Goal: Task Accomplishment & Management: Manage account settings

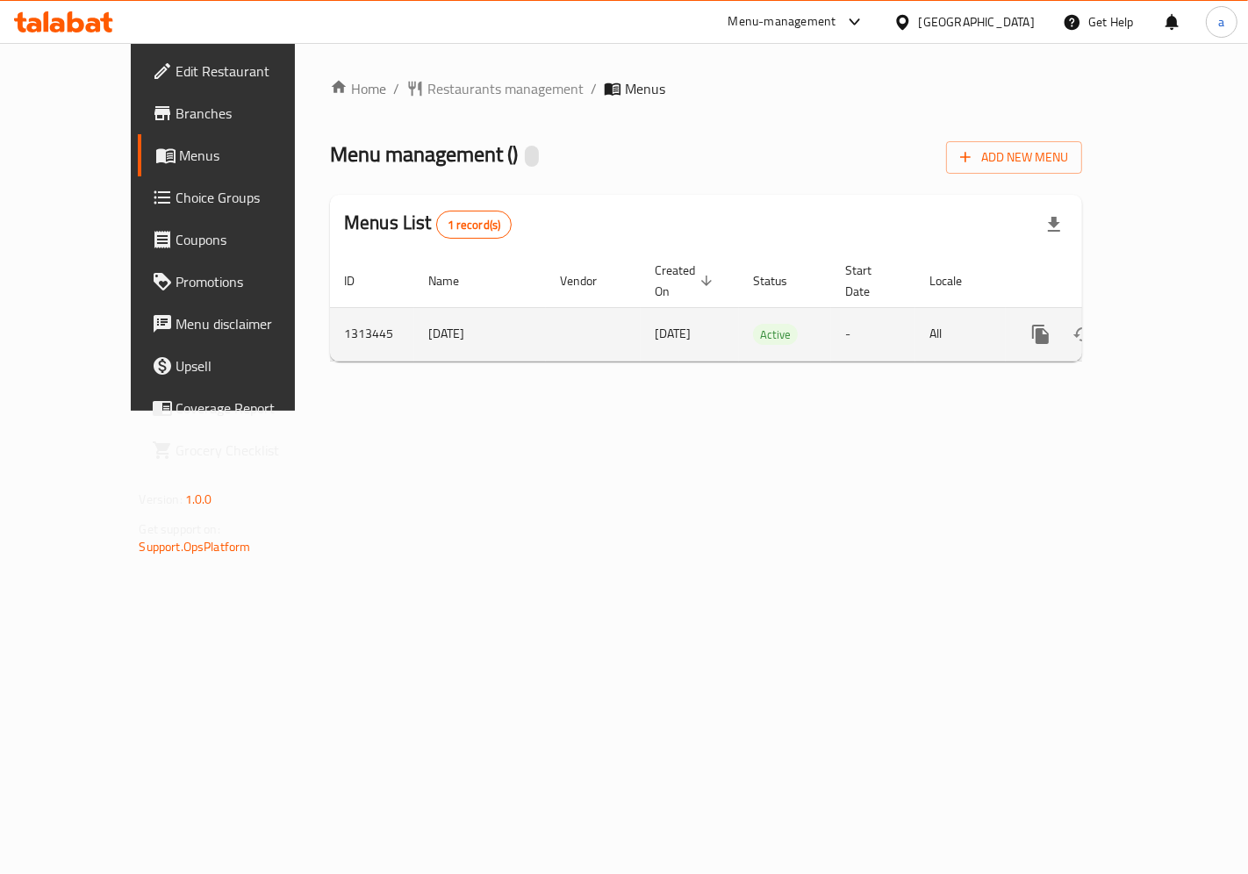
click at [1168, 324] on icon "enhanced table" at bounding box center [1167, 334] width 21 height 21
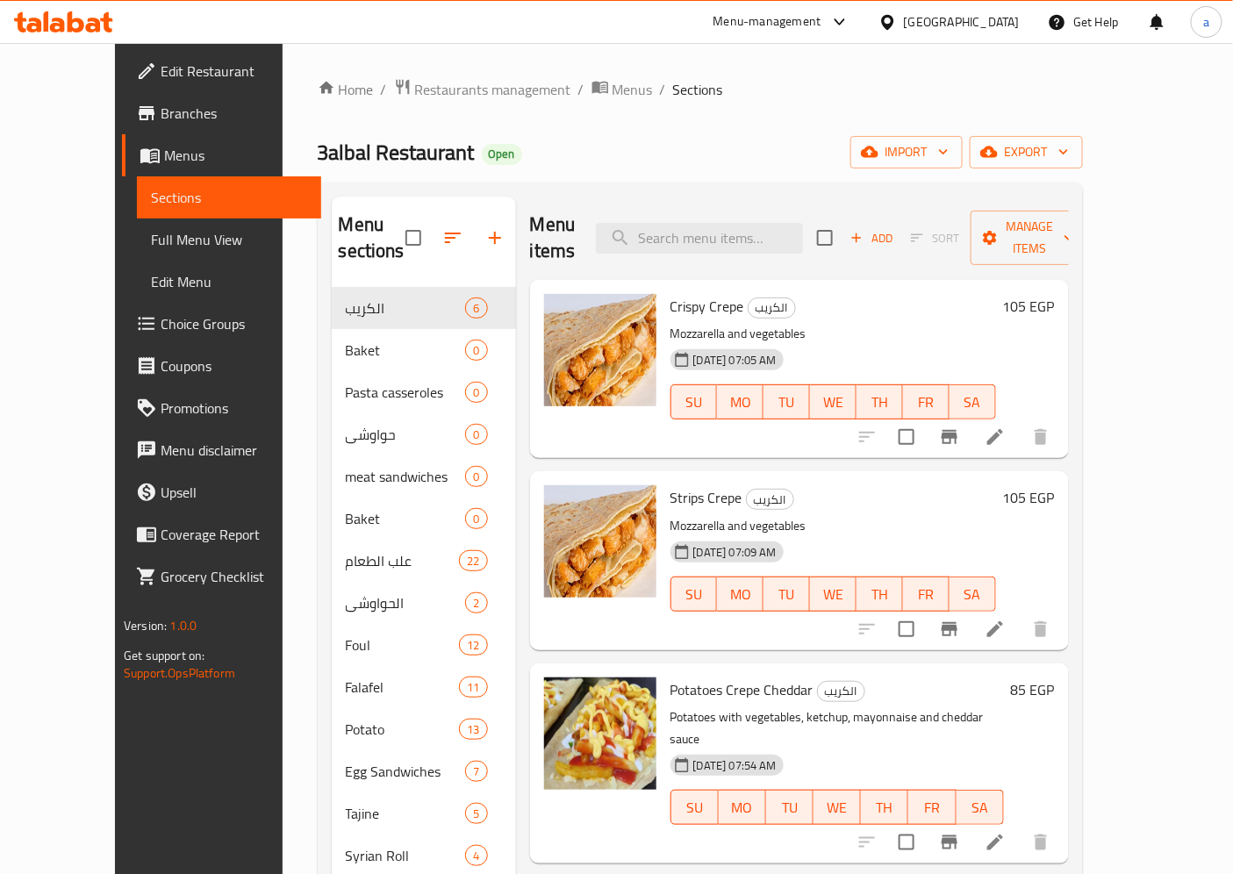
click at [808, 208] on div "Menu items Add Sort Manage items" at bounding box center [799, 238] width 539 height 83
click at [797, 223] on input "search" at bounding box center [699, 238] width 207 height 31
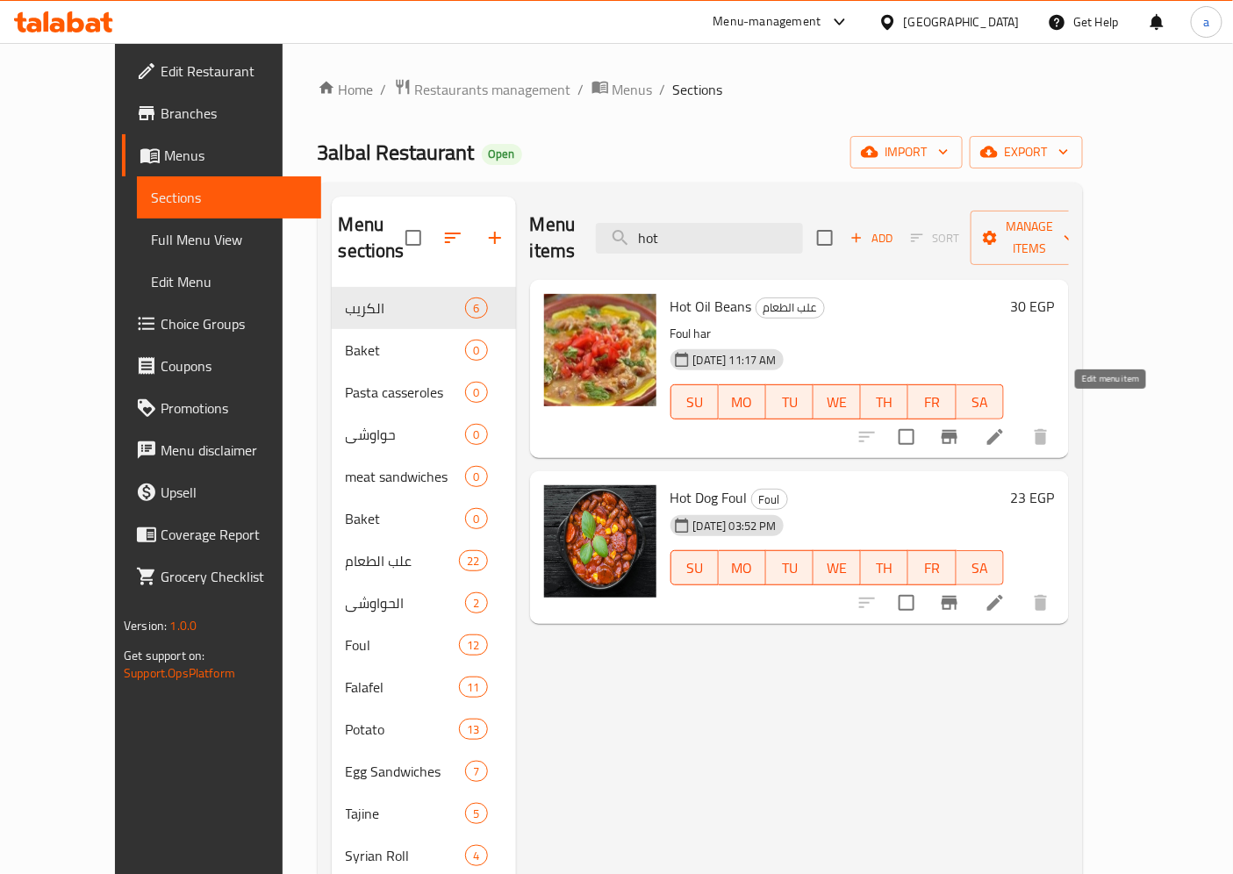
type input "hot"
click at [1006, 427] on icon at bounding box center [995, 437] width 21 height 21
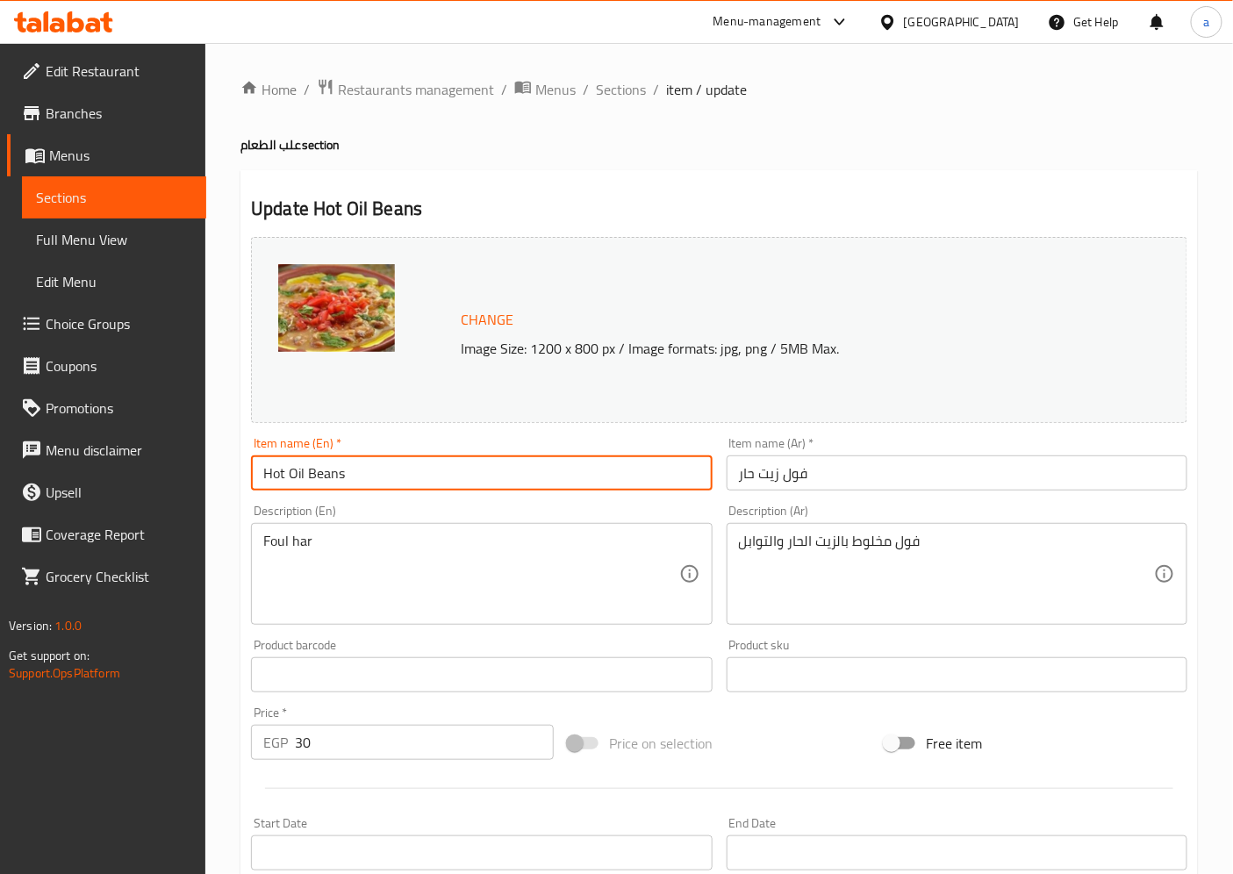
click at [455, 488] on input "Hot Oil Beans" at bounding box center [481, 473] width 461 height 35
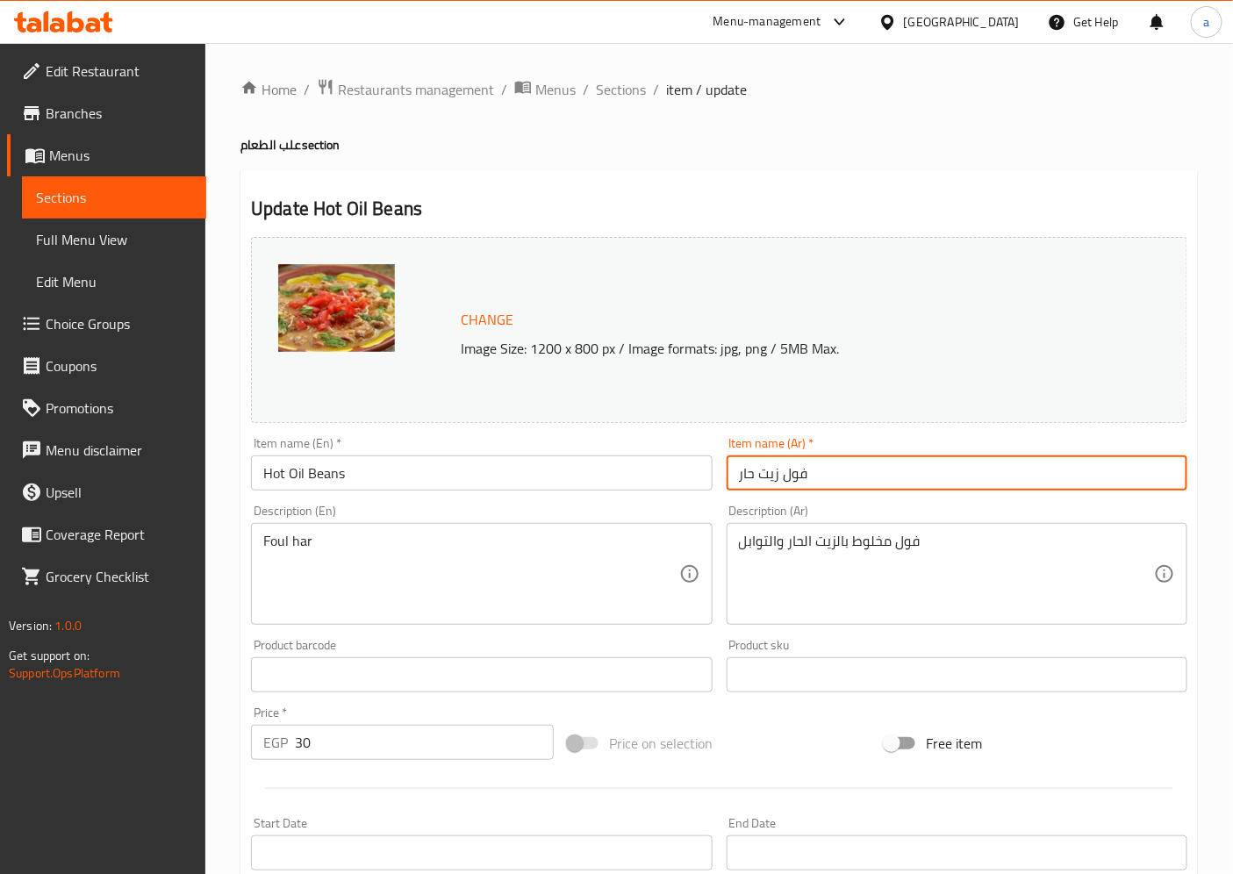
click at [811, 477] on input "فول زيت حار" at bounding box center [957, 473] width 461 height 35
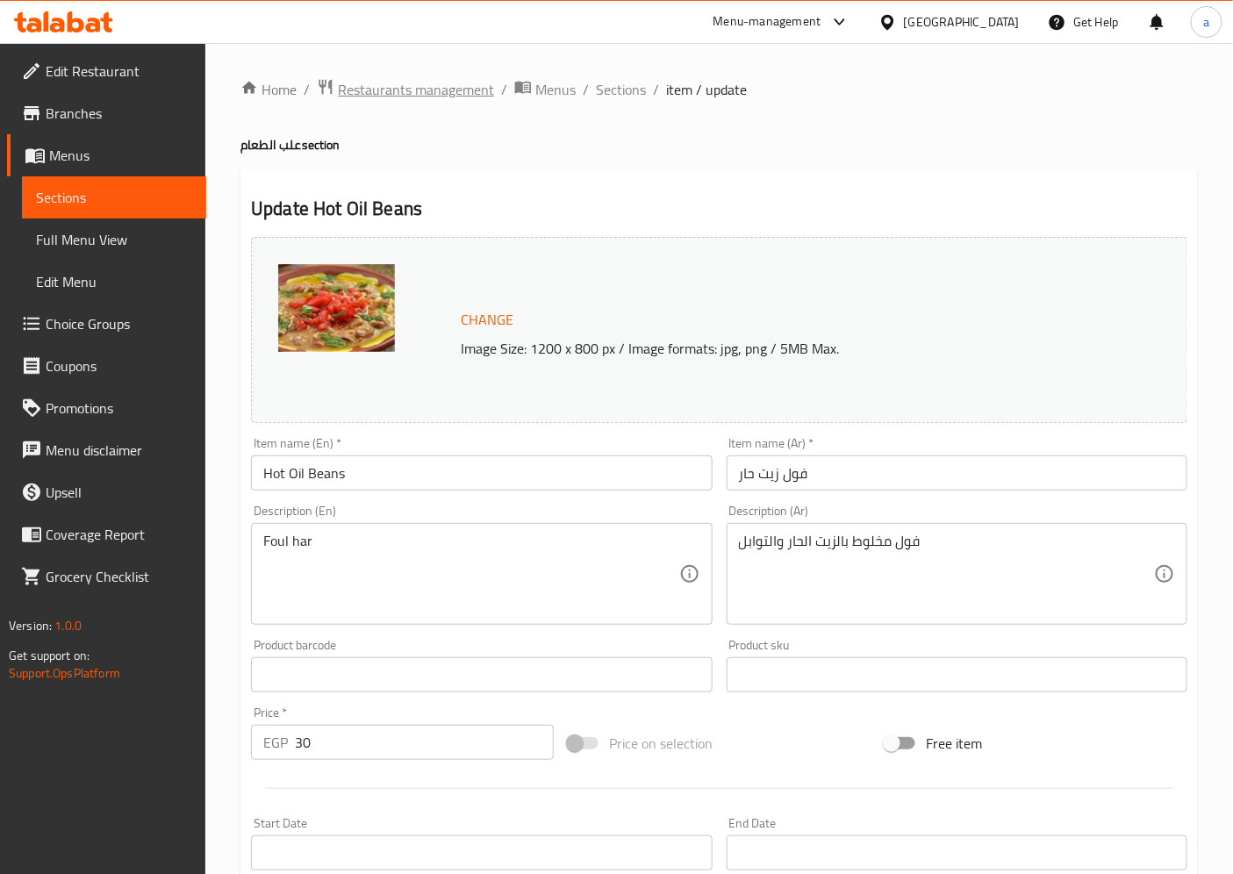
click at [427, 83] on span "Restaurants management" at bounding box center [416, 89] width 156 height 21
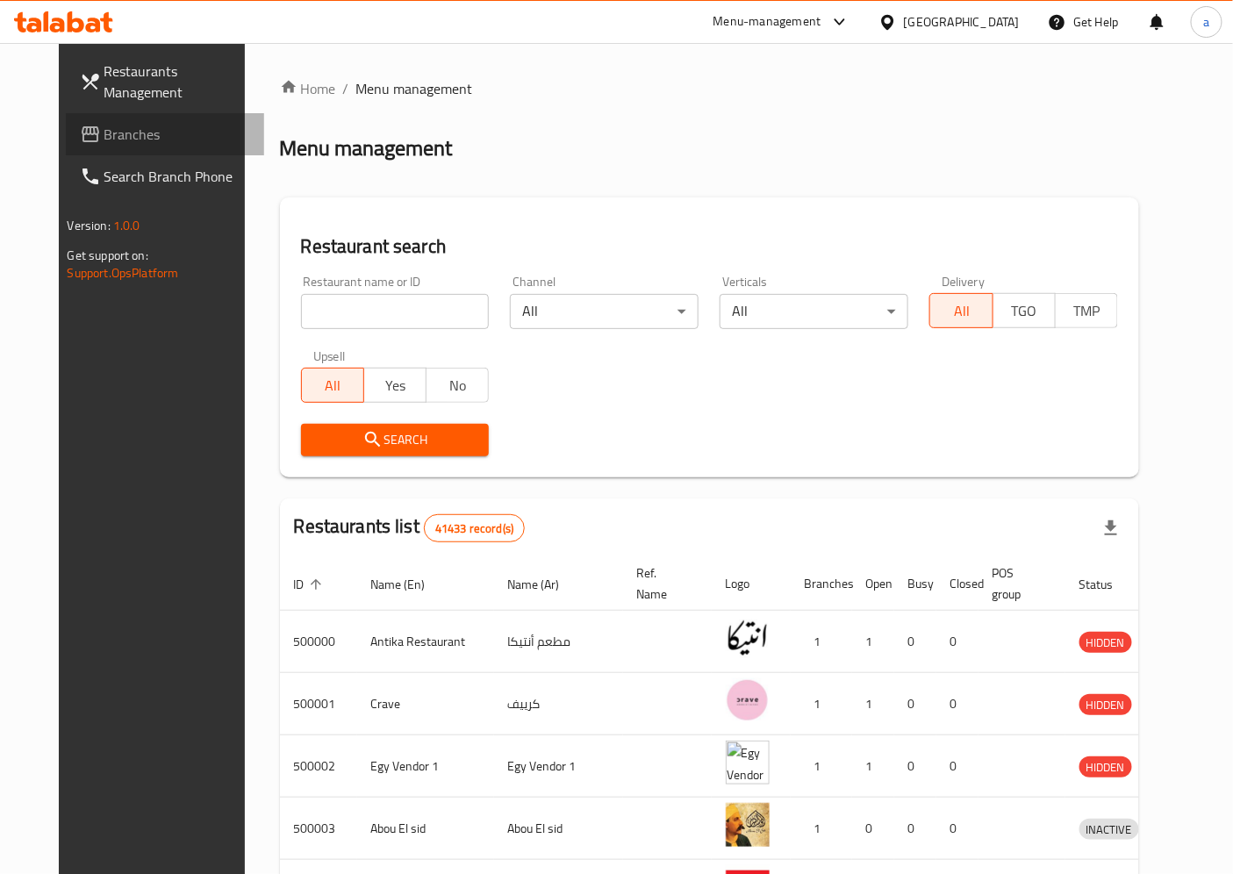
click at [66, 147] on link "Branches" at bounding box center [165, 134] width 199 height 42
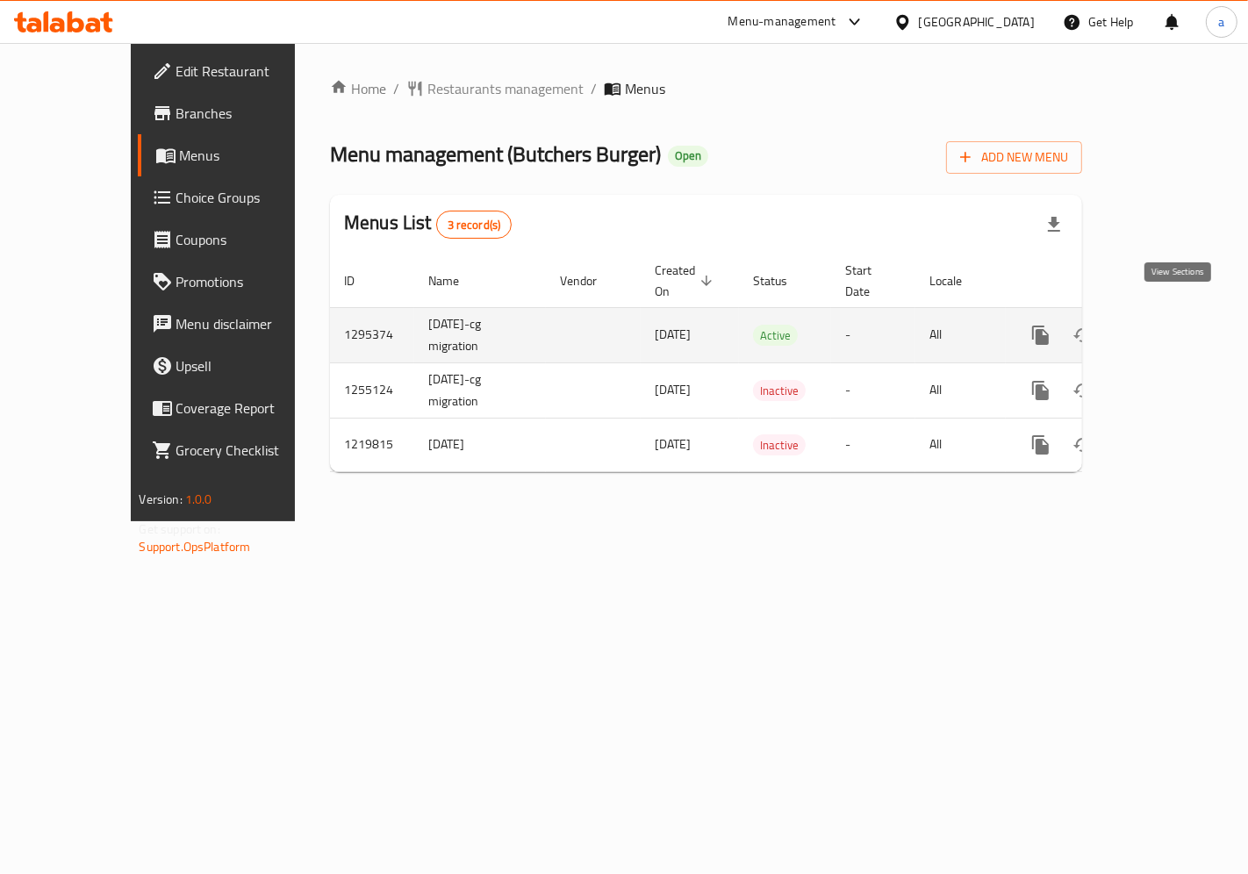
click at [1168, 325] on icon "enhanced table" at bounding box center [1167, 335] width 21 height 21
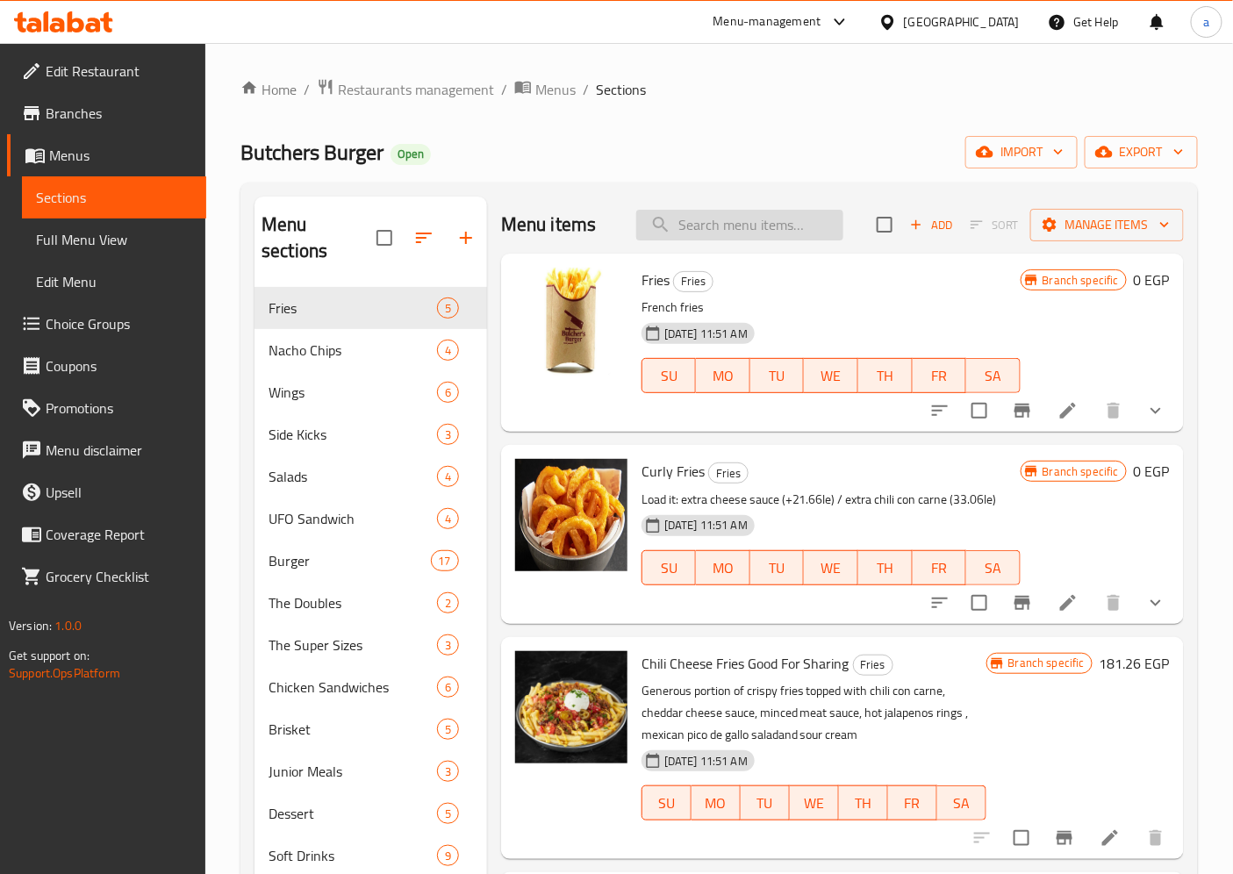
click at [713, 225] on input "search" at bounding box center [739, 225] width 207 height 31
click at [721, 233] on input "search" at bounding box center [739, 225] width 207 height 31
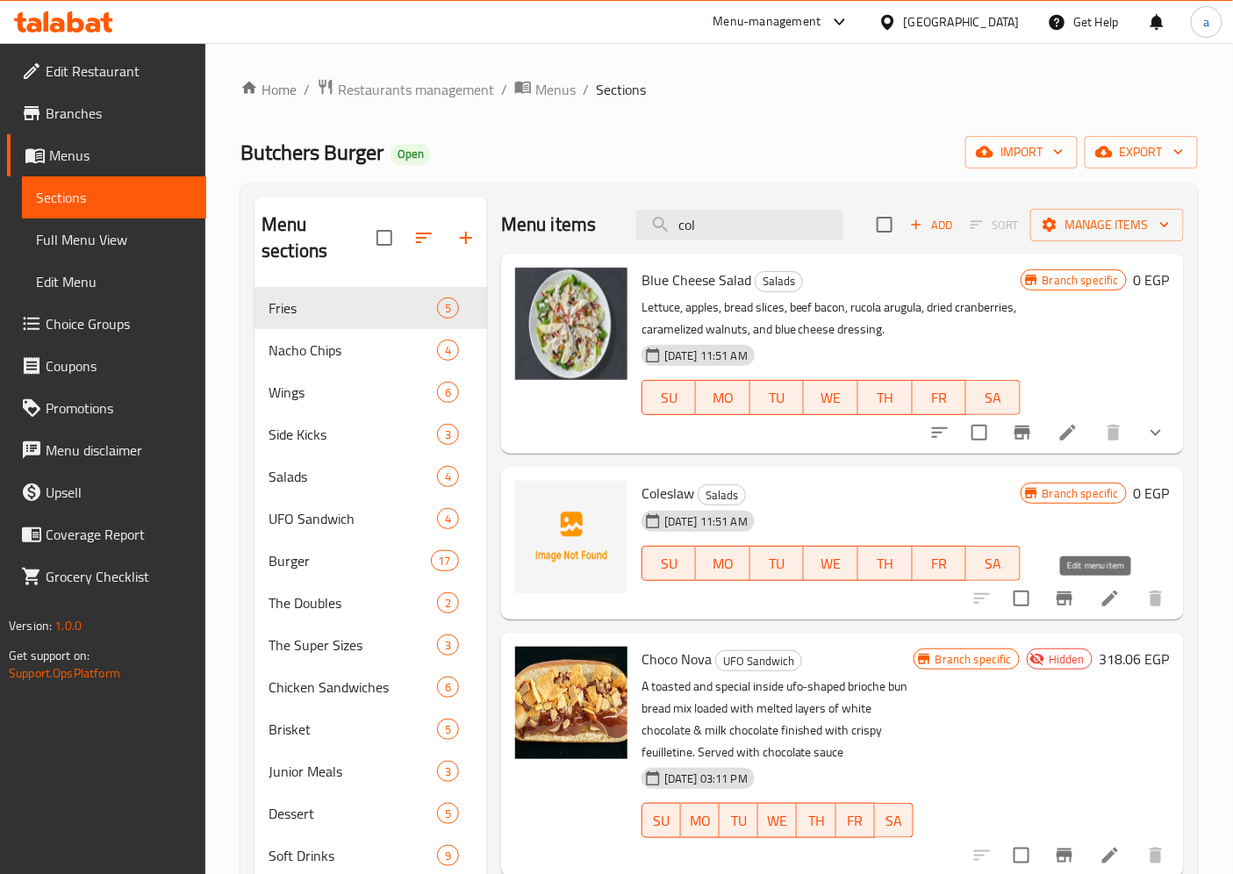
type input "col"
click at [1100, 592] on icon at bounding box center [1110, 598] width 21 height 21
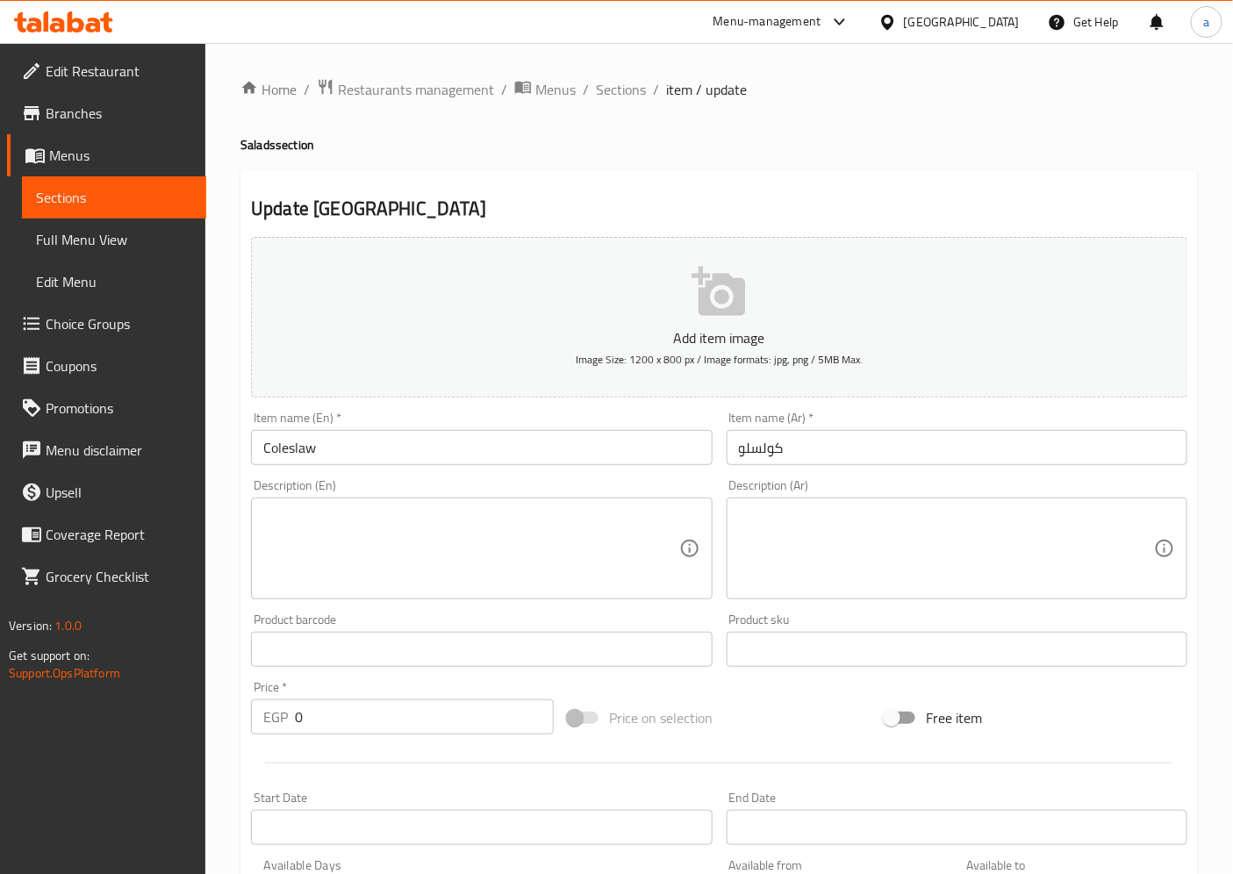
click at [348, 720] on input "0" at bounding box center [424, 717] width 259 height 35
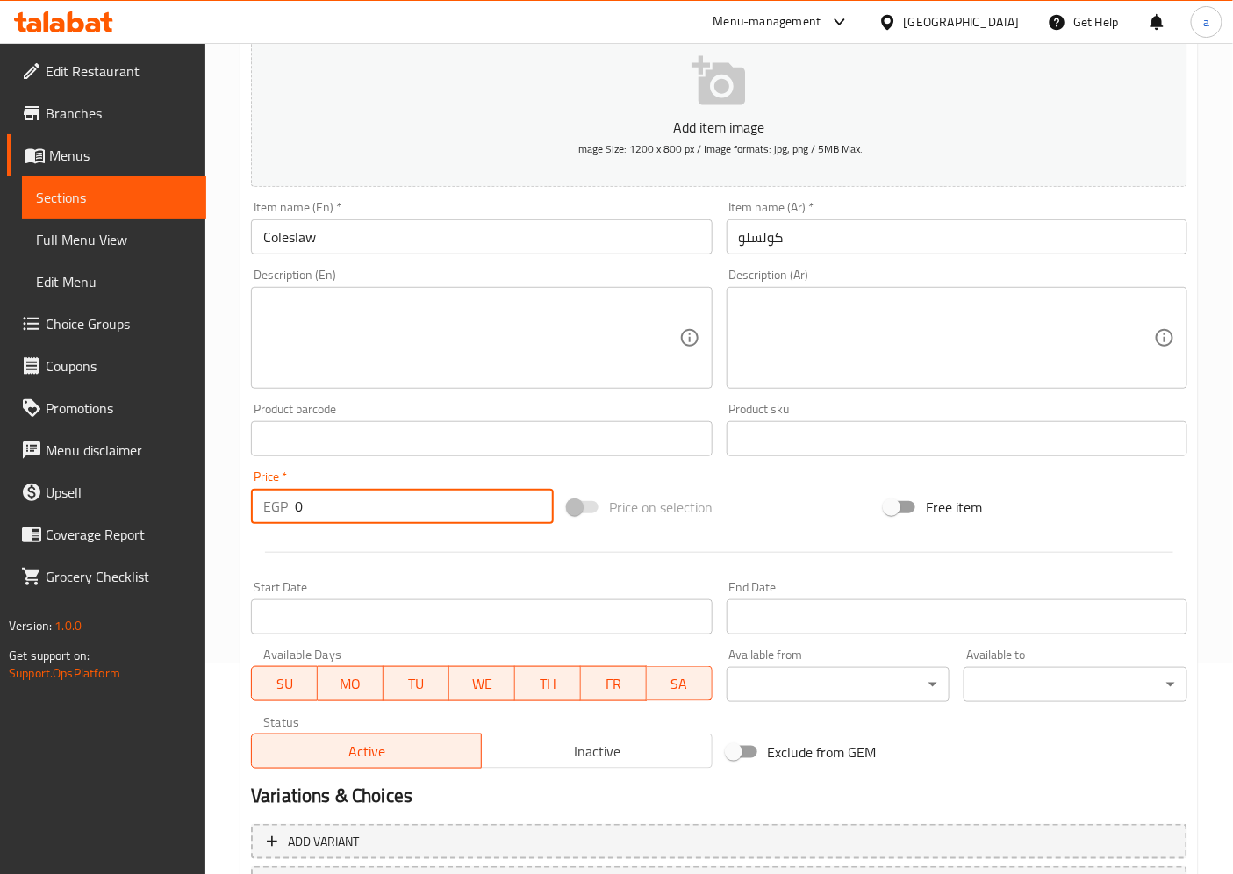
scroll to position [363, 0]
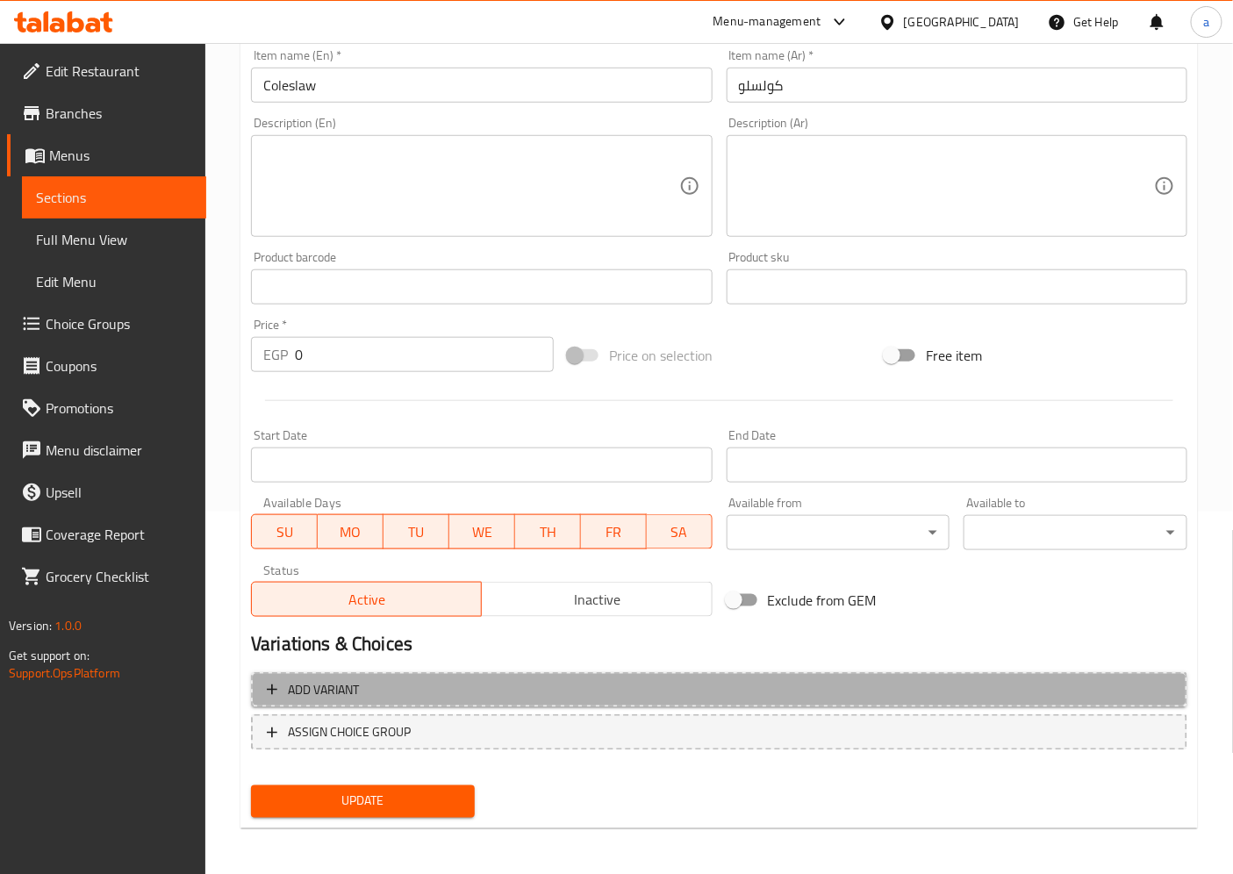
click at [457, 687] on span "Add variant" at bounding box center [719, 690] width 905 height 22
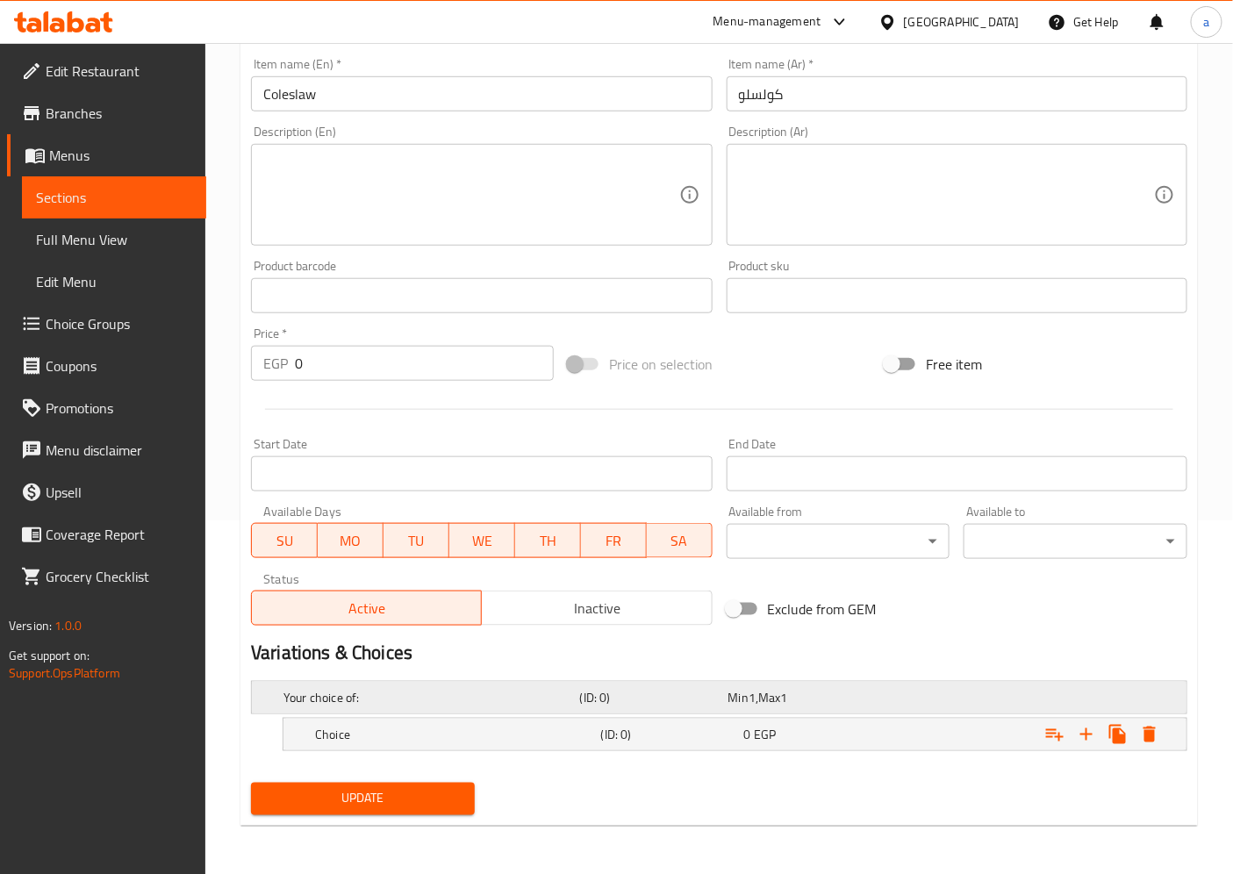
click at [753, 691] on span "1" at bounding box center [752, 697] width 7 height 23
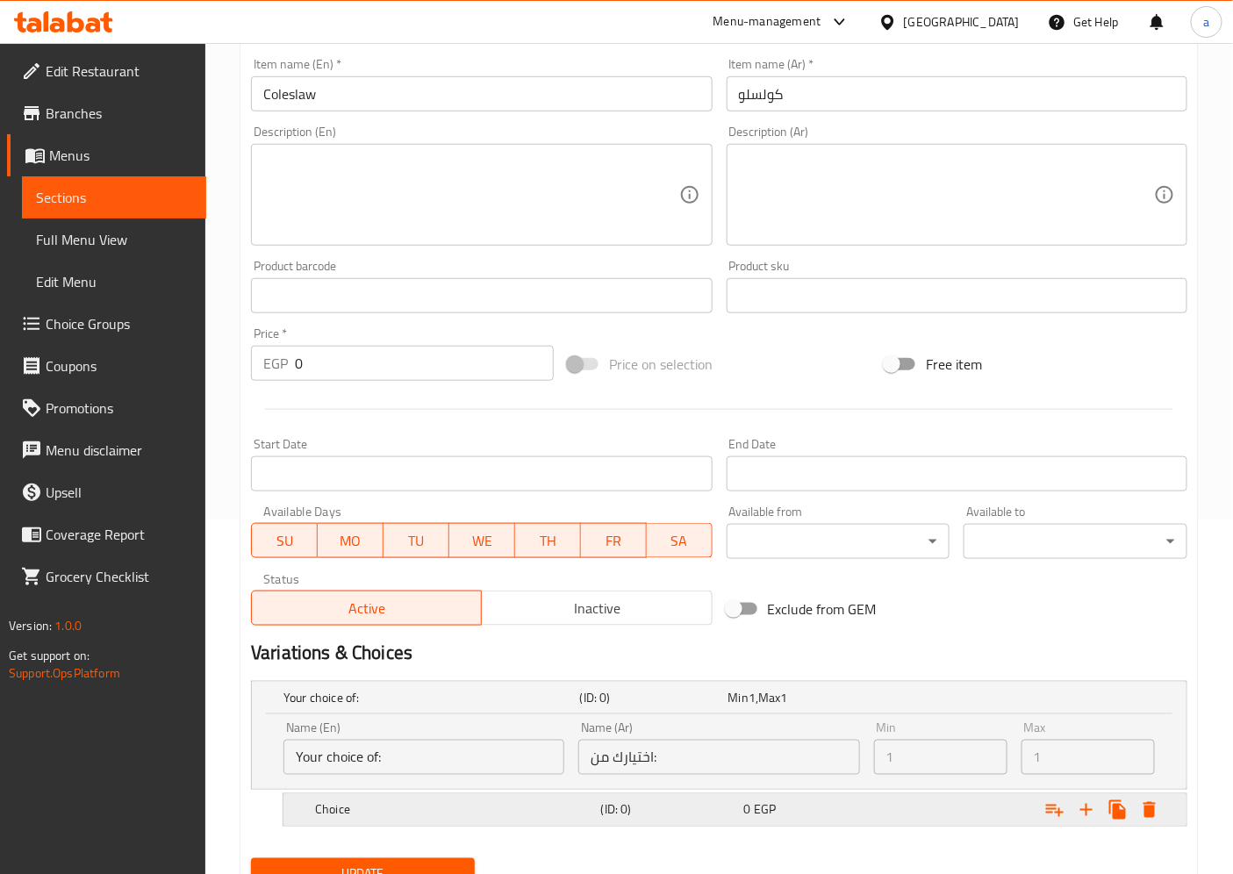
click at [664, 818] on h5 "(ID: 0)" at bounding box center [669, 810] width 136 height 18
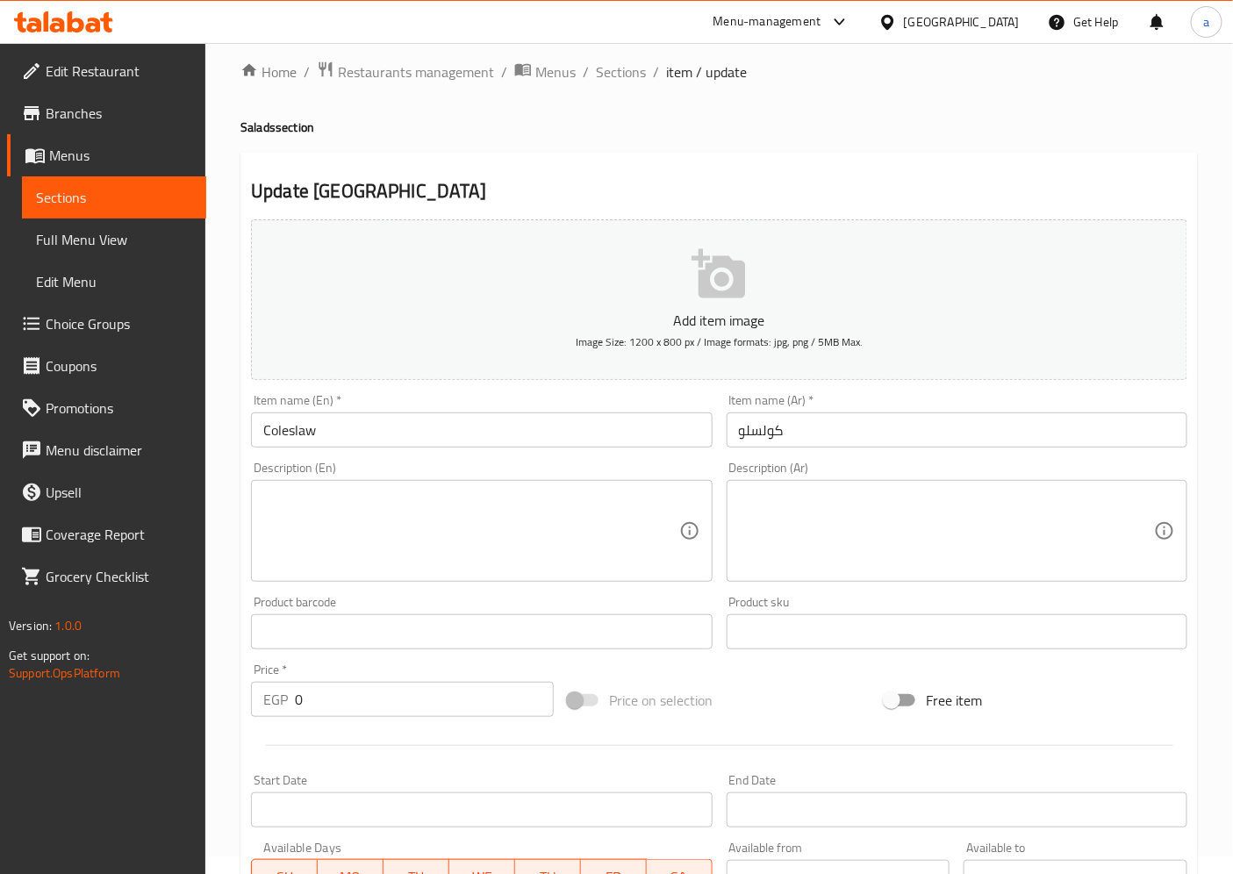
scroll to position [0, 0]
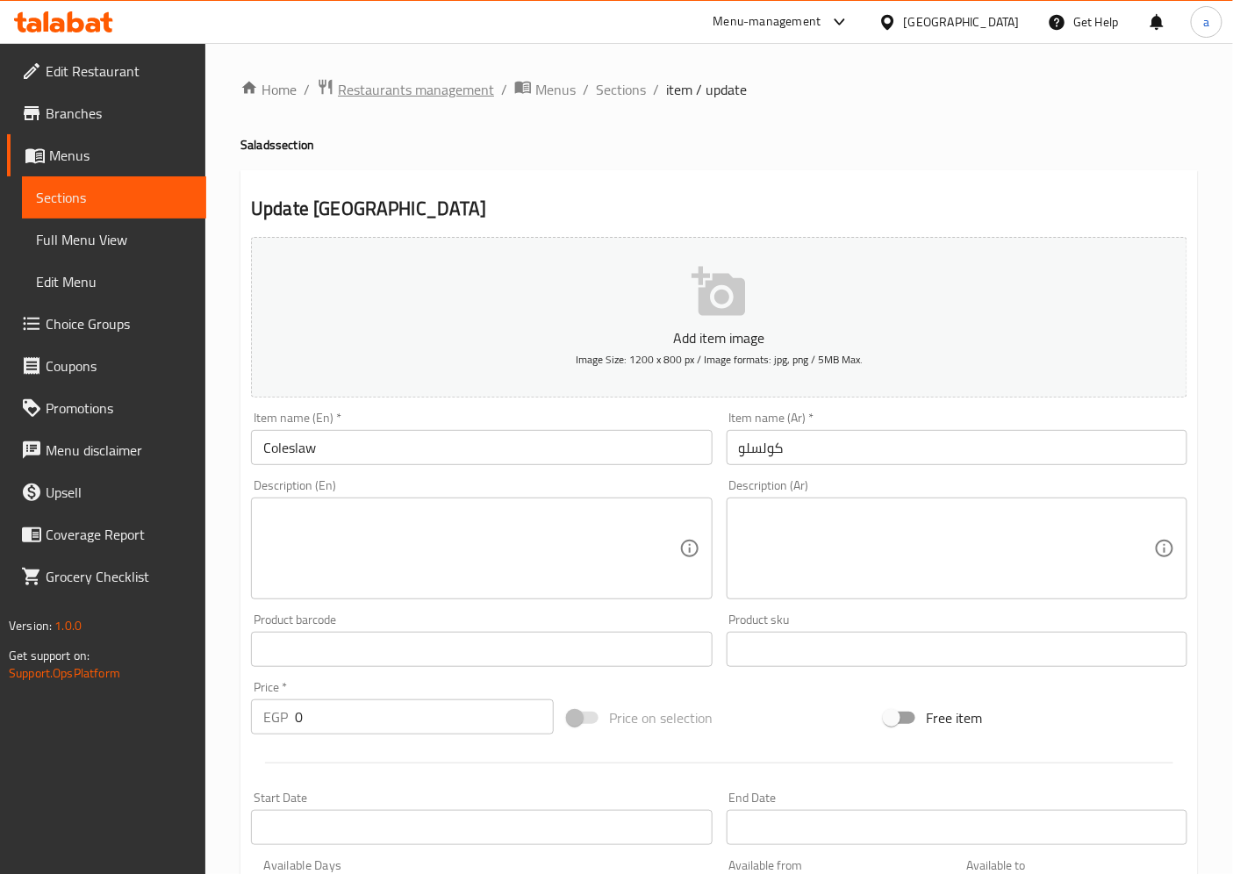
click at [421, 79] on span "Restaurants management" at bounding box center [416, 89] width 156 height 21
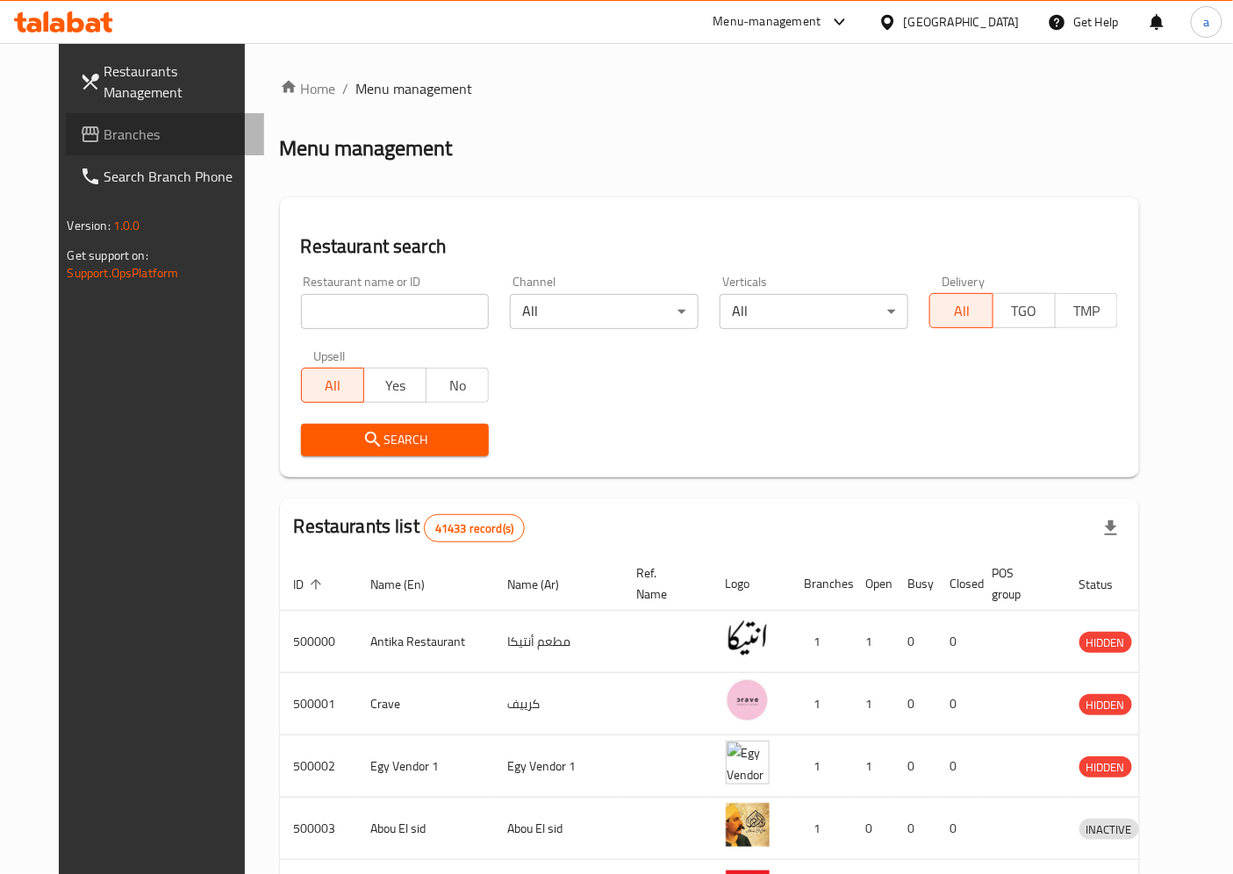
click at [88, 116] on link "Branches" at bounding box center [165, 134] width 199 height 42
